Goal: Transaction & Acquisition: Download file/media

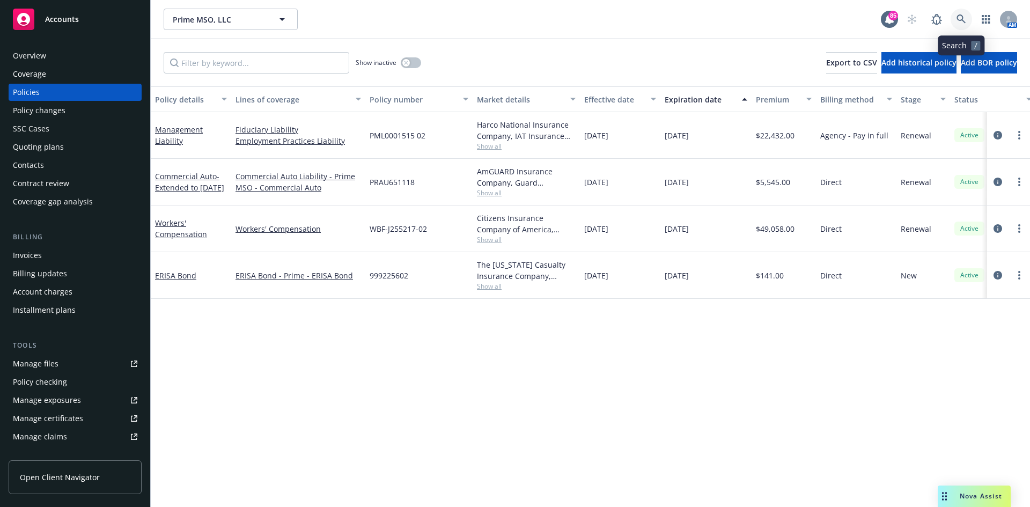
click at [964, 18] on icon at bounding box center [961, 19] width 10 height 10
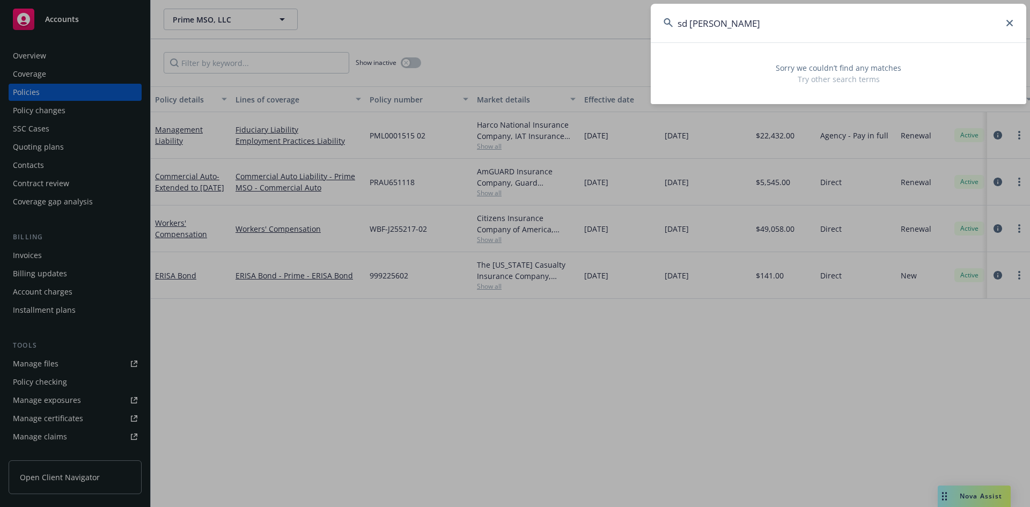
type input "sd [PERSON_NAME]"
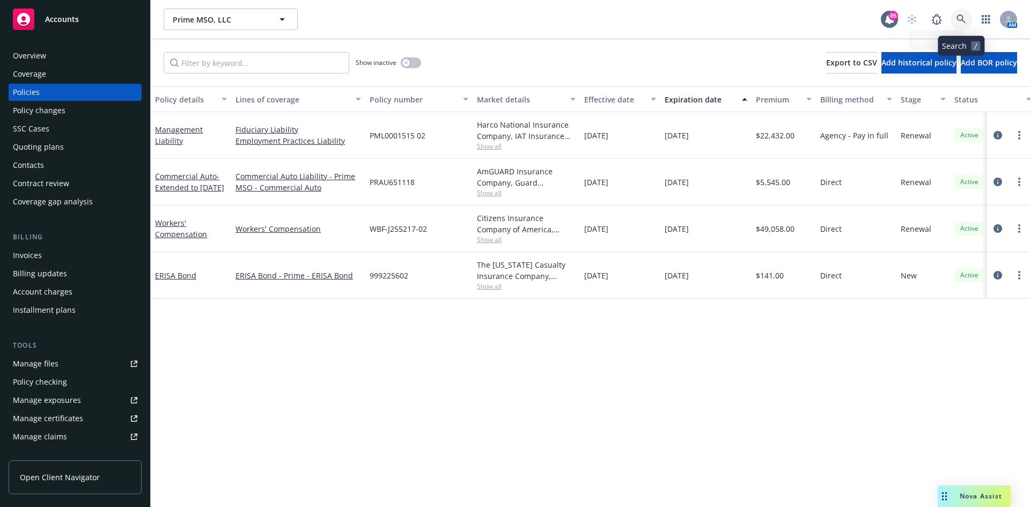
click at [964, 20] on icon at bounding box center [961, 19] width 10 height 10
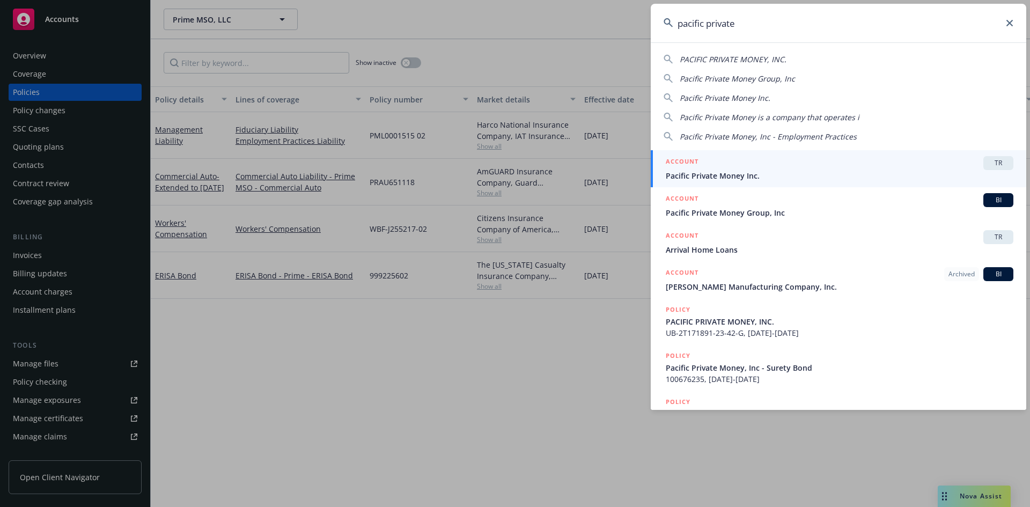
type input "pacific private"
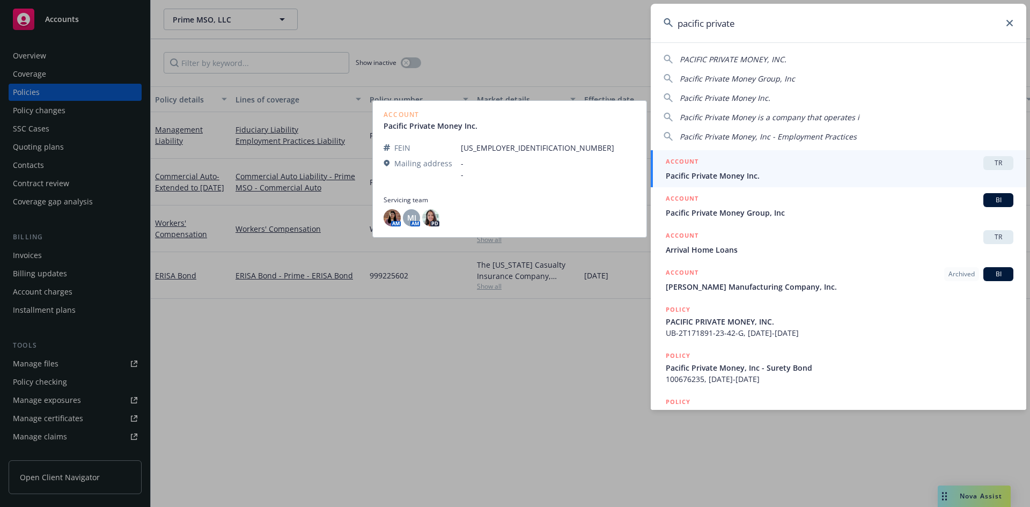
click at [685, 157] on h5 "ACCOUNT" at bounding box center [682, 162] width 33 height 13
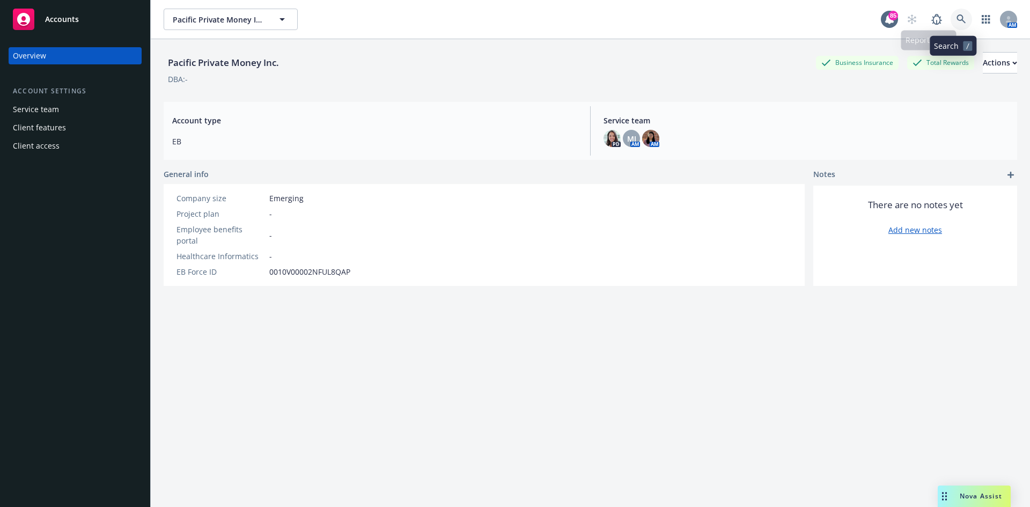
click at [960, 18] on link at bounding box center [960, 19] width 21 height 21
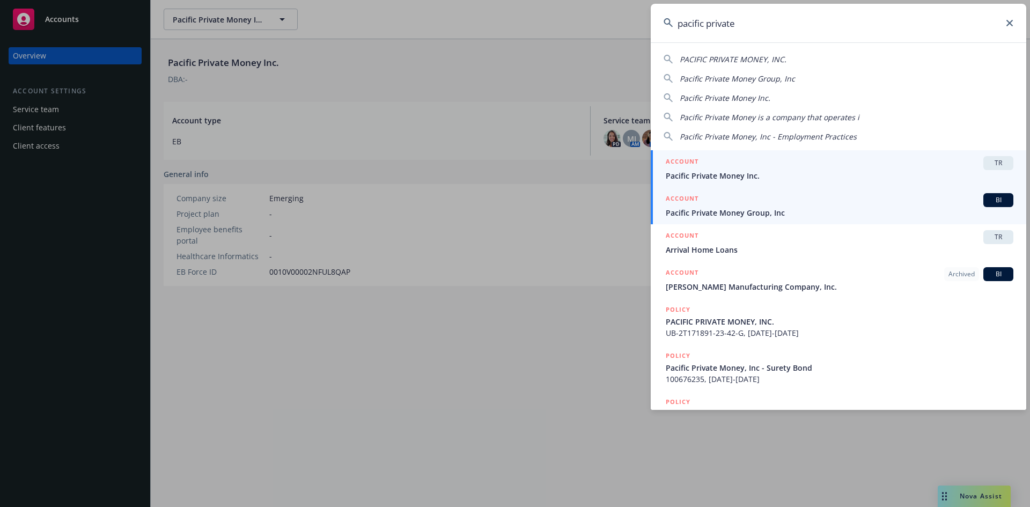
type input "pacific private"
click at [684, 195] on h5 "ACCOUNT" at bounding box center [682, 199] width 33 height 13
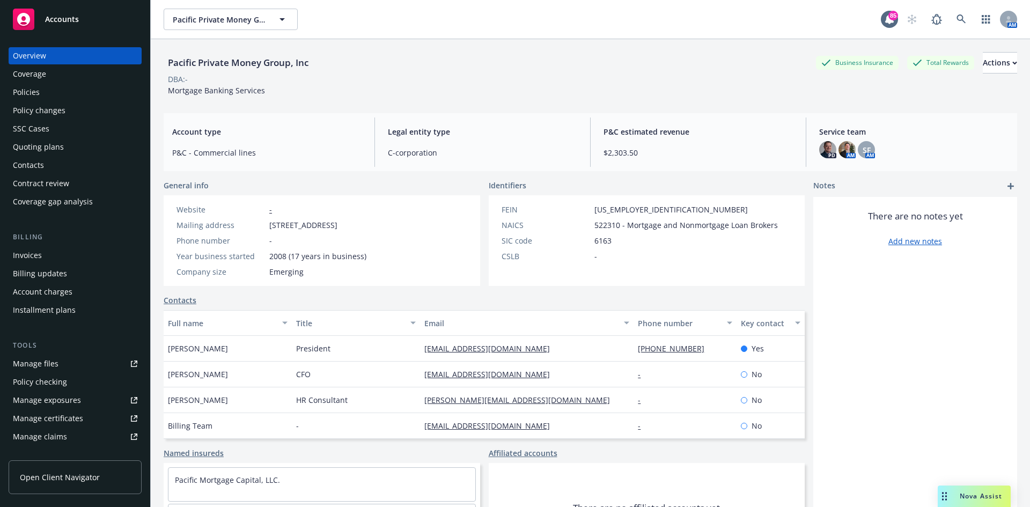
click at [40, 167] on div "Contacts" at bounding box center [28, 165] width 31 height 17
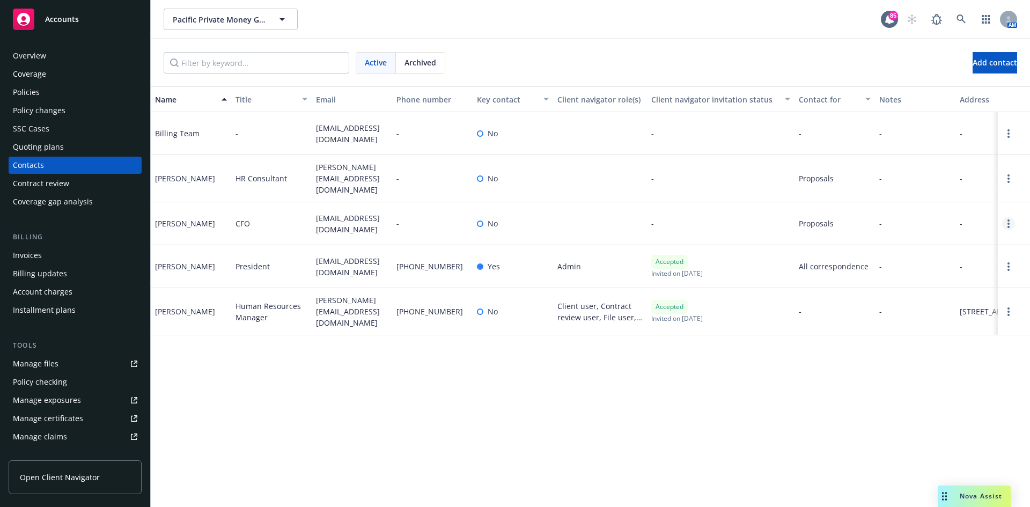
click at [1011, 217] on link "Open options" at bounding box center [1008, 223] width 13 height 13
click at [932, 211] on link "Archive" at bounding box center [939, 211] width 121 height 21
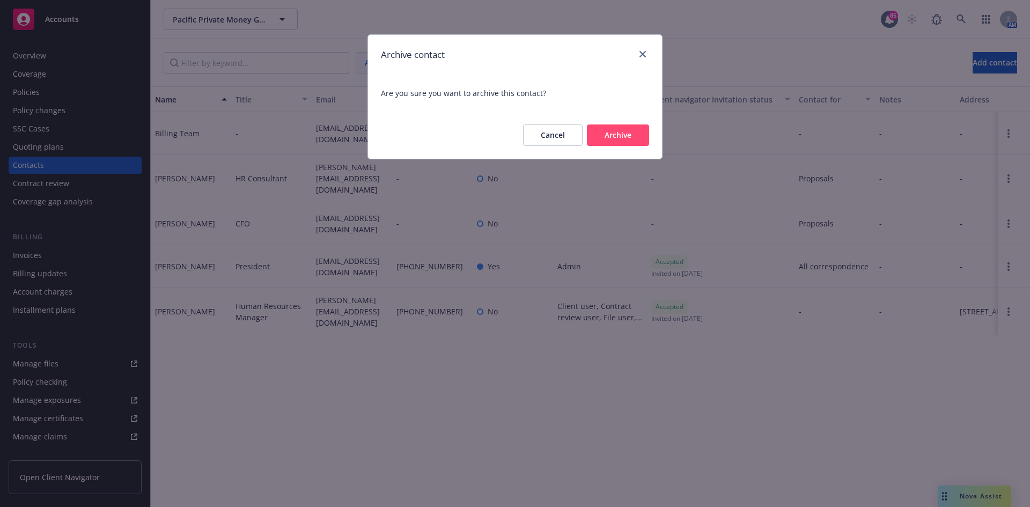
click at [610, 137] on button "Archive" at bounding box center [618, 134] width 62 height 21
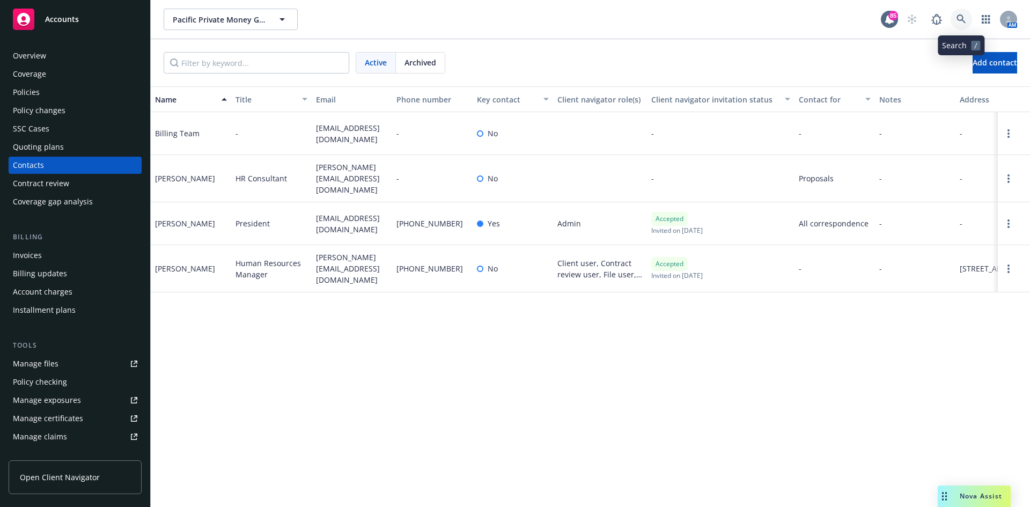
click at [964, 16] on icon at bounding box center [961, 19] width 10 height 10
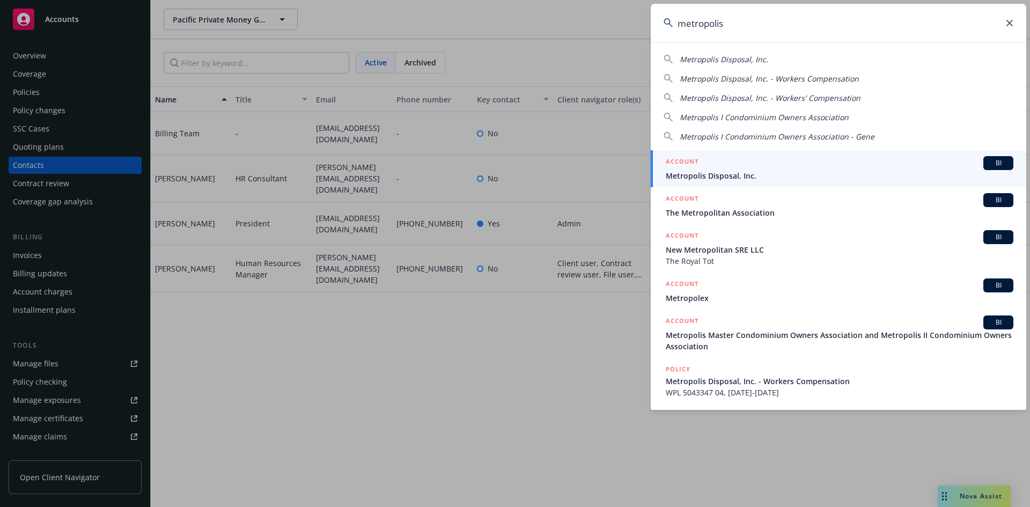
type input "metropolis"
click at [697, 161] on h5 "ACCOUNT" at bounding box center [682, 162] width 33 height 13
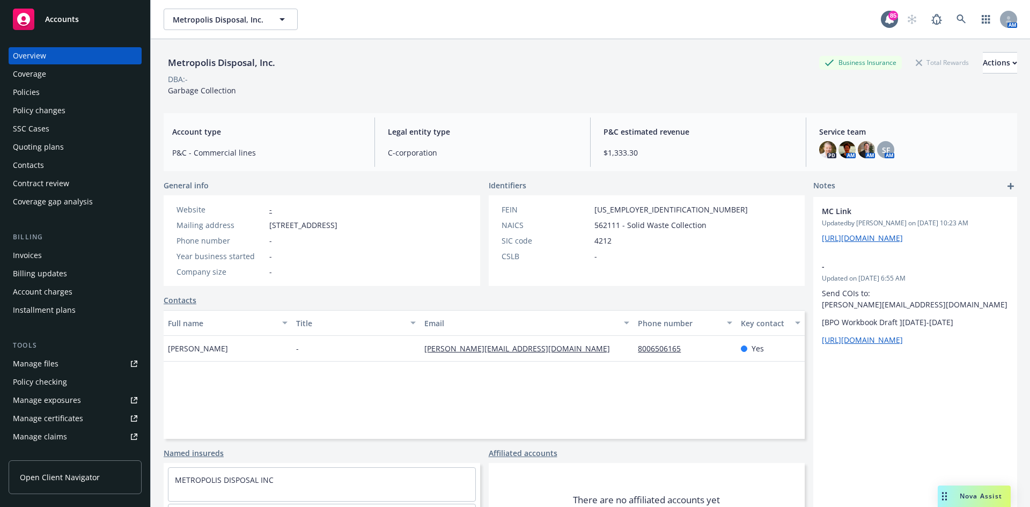
click at [41, 94] on div "Policies" at bounding box center [75, 92] width 124 height 17
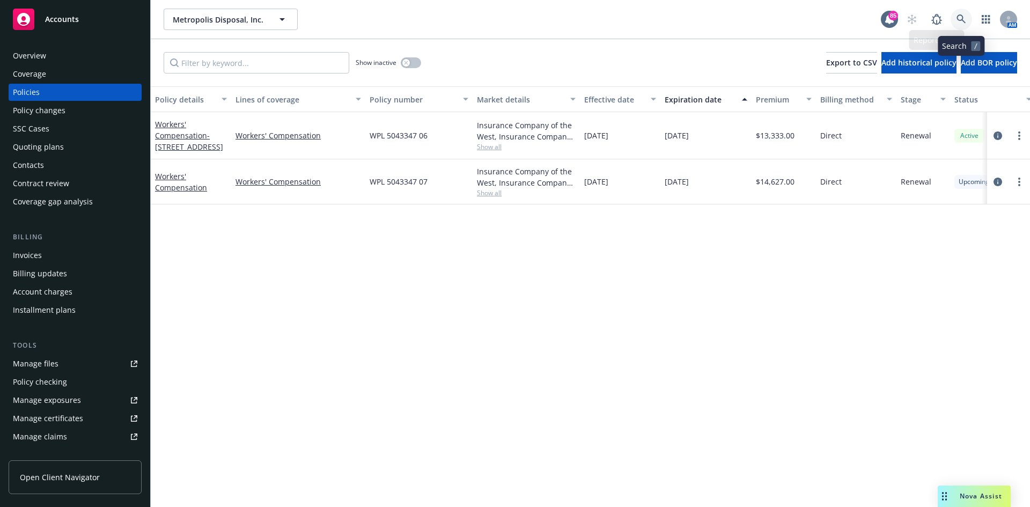
click at [966, 14] on link at bounding box center [960, 19] width 21 height 21
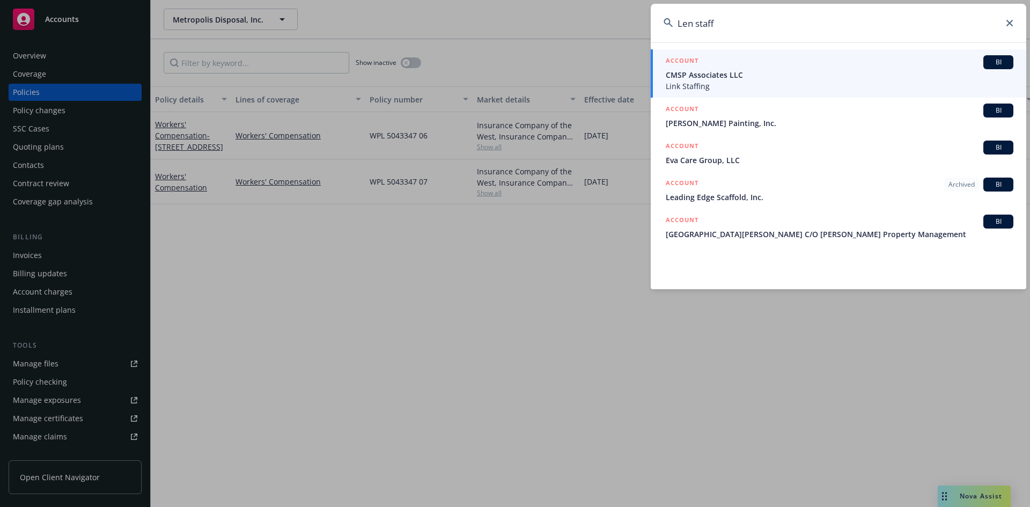
drag, startPoint x: 720, startPoint y: 14, endPoint x: 629, endPoint y: 16, distance: 91.7
click at [629, 16] on div "Len staff ACCOUNT BI CMSP Associates LLC Link Staffing ACCOUNT BI [PERSON_NAME]…" at bounding box center [515, 253] width 1030 height 507
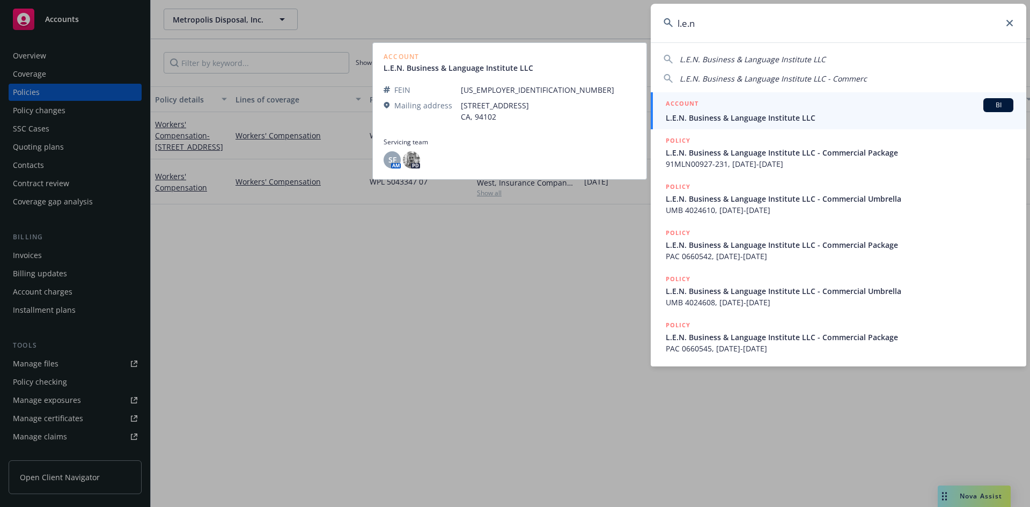
type input "l.e.n"
click at [683, 99] on h5 "ACCOUNT" at bounding box center [682, 104] width 33 height 13
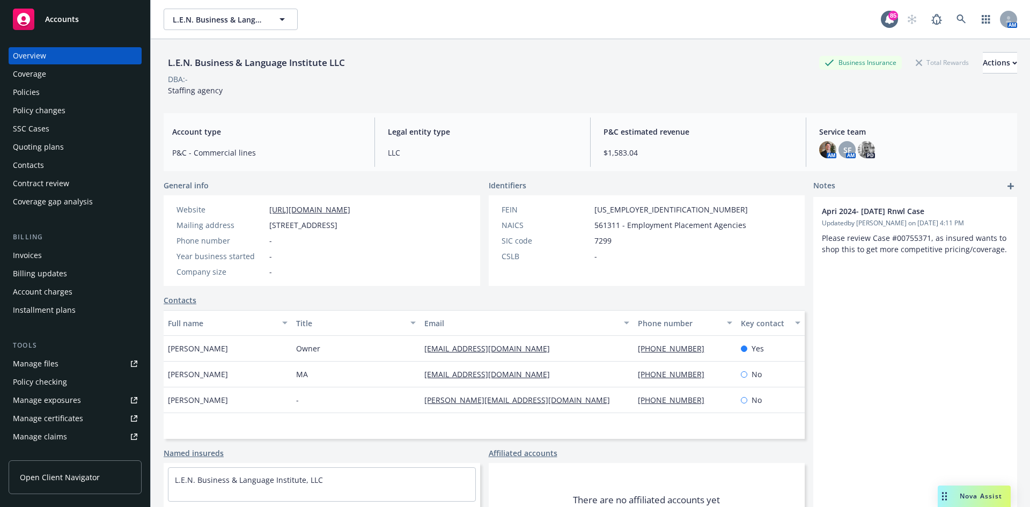
click at [32, 89] on div "Policies" at bounding box center [26, 92] width 27 height 17
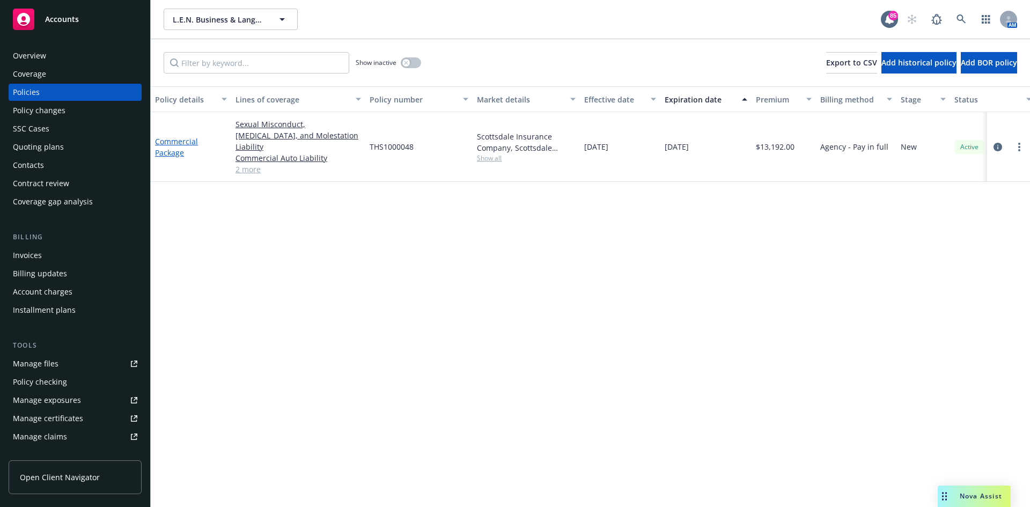
click at [173, 136] on link "Commercial Package" at bounding box center [176, 146] width 43 height 21
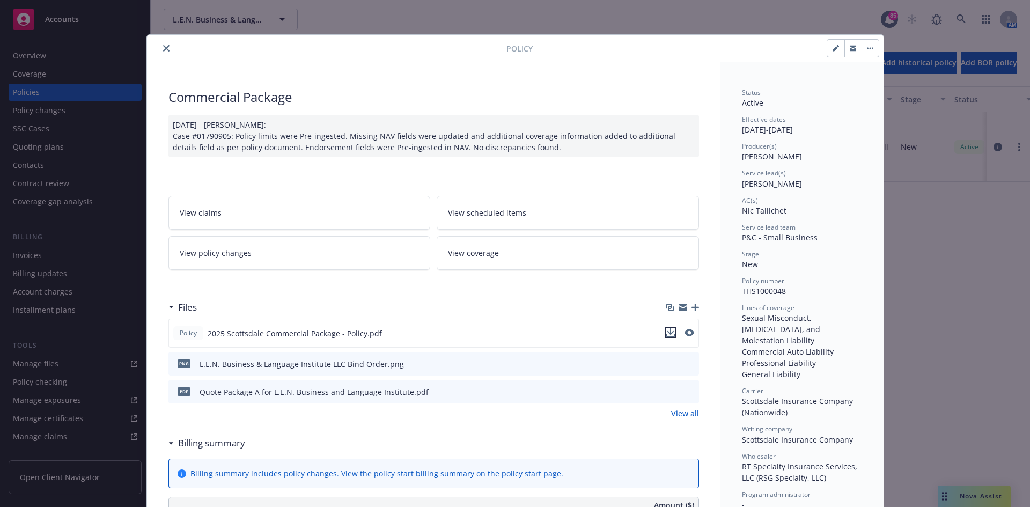
click at [667, 332] on icon "download file" at bounding box center [670, 331] width 7 height 6
click at [163, 47] on icon "close" at bounding box center [166, 48] width 6 height 6
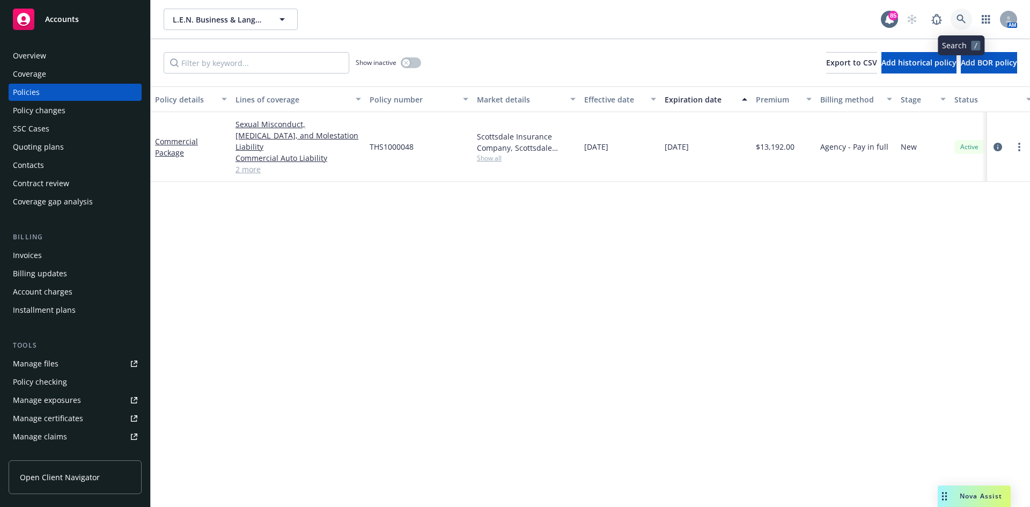
click at [965, 15] on icon at bounding box center [961, 19] width 10 height 10
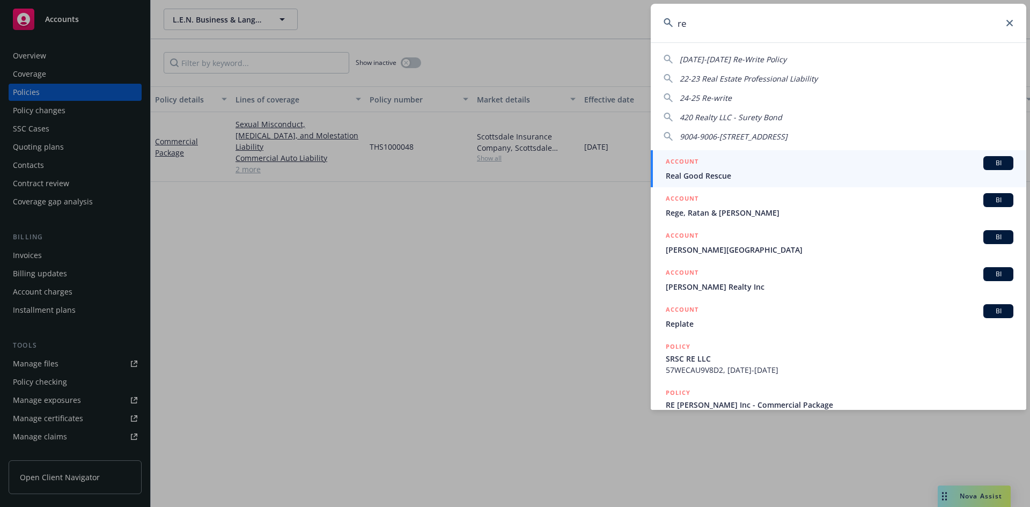
type input "r"
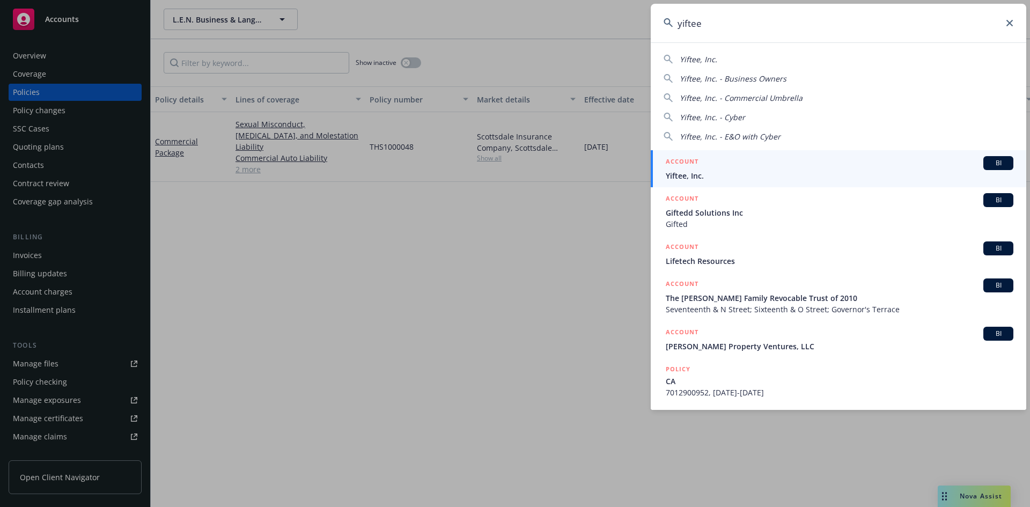
type input "yiftee"
click at [679, 161] on h5 "ACCOUNT" at bounding box center [682, 162] width 33 height 13
